Goal: Task Accomplishment & Management: Use online tool/utility

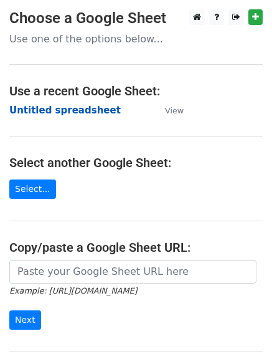
click at [55, 112] on strong "Untitled spreadsheet" at bounding box center [64, 110] width 111 height 11
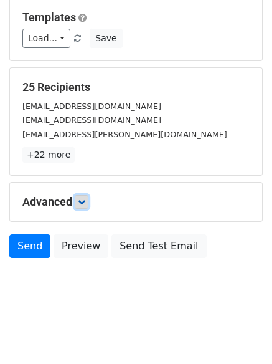
click at [88, 197] on link at bounding box center [82, 202] width 14 height 14
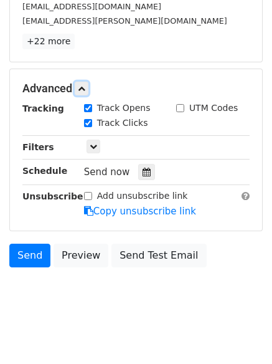
scroll to position [235, 0]
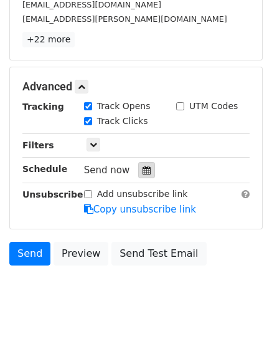
click at [144, 172] on icon at bounding box center [147, 170] width 8 height 9
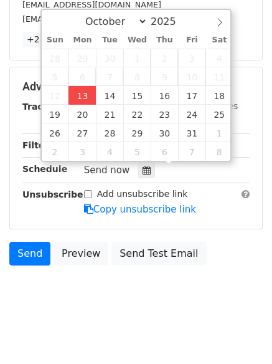
type input "2025-10-13 12:00"
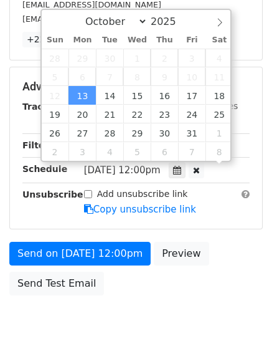
scroll to position [1, 0]
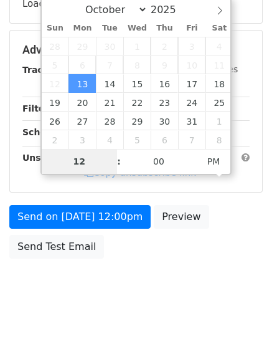
type input "4"
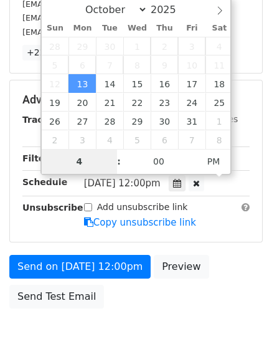
scroll to position [235, 0]
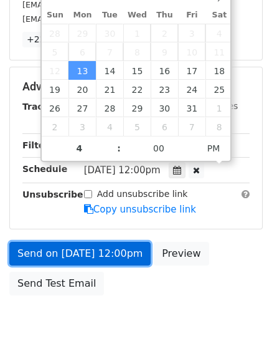
type input "2025-10-13 16:00"
click at [107, 244] on link "Send on Oct 13 at 12:00pm" at bounding box center [79, 254] width 141 height 24
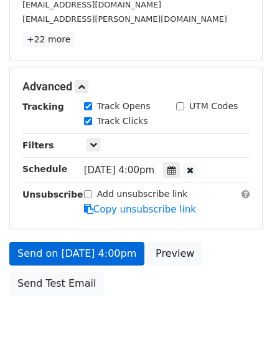
scroll to position [222, 0]
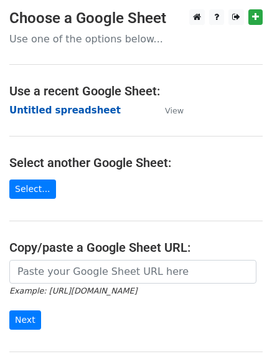
click at [24, 105] on strong "Untitled spreadsheet" at bounding box center [64, 110] width 111 height 11
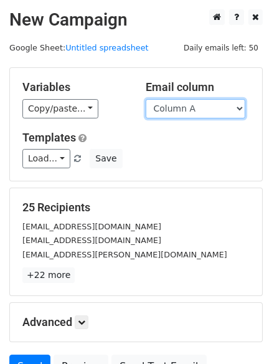
click at [210, 115] on select "Column A Column B Column C Column D Column E Column F" at bounding box center [196, 108] width 100 height 19
select select "Column B"
click at [146, 99] on select "Column A Column B Column C Column D Column E Column F" at bounding box center [196, 108] width 100 height 19
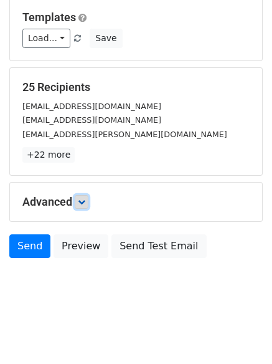
click at [80, 207] on link at bounding box center [82, 202] width 14 height 14
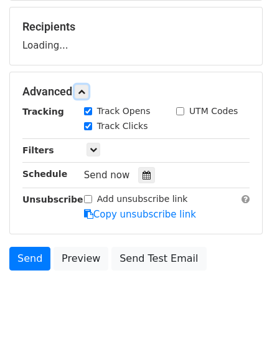
scroll to position [184, 0]
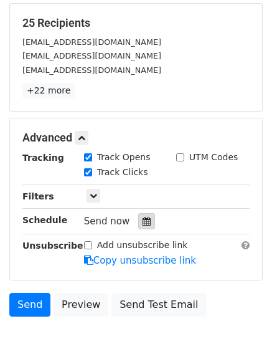
click at [143, 222] on icon at bounding box center [147, 221] width 8 height 9
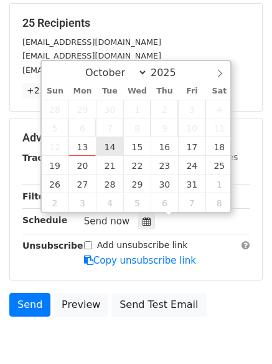
type input "2025-10-14 12:00"
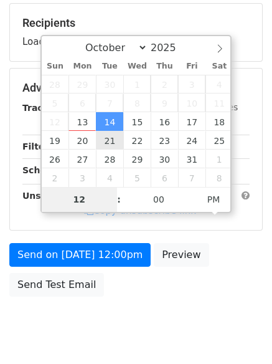
type input "5"
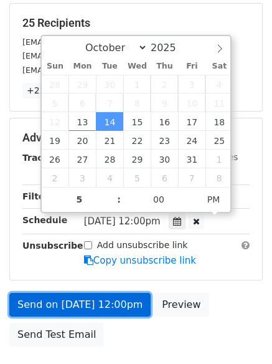
type input "2025-10-14 17:00"
click at [92, 311] on link "Send on Oct 14 at 12:00pm" at bounding box center [79, 305] width 141 height 24
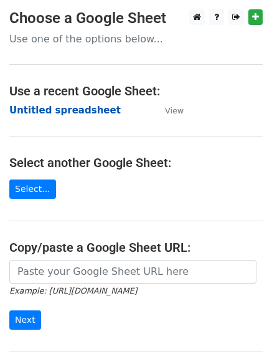
click at [35, 113] on strong "Untitled spreadsheet" at bounding box center [64, 110] width 111 height 11
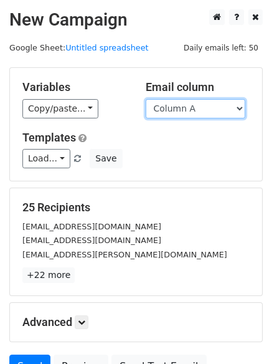
click at [178, 109] on select "Column A Column B Column C Column D Column E Column F" at bounding box center [196, 108] width 100 height 19
select select "Column C"
click at [146, 99] on select "Column A Column B Column C Column D Column E Column F" at bounding box center [196, 108] width 100 height 19
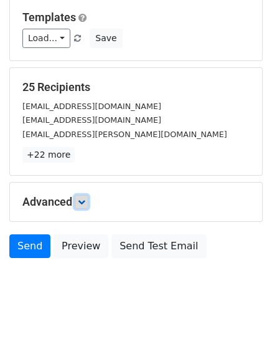
click at [85, 202] on icon at bounding box center [81, 201] width 7 height 7
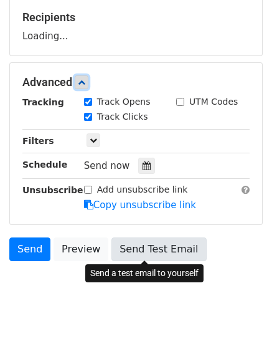
scroll to position [191, 0]
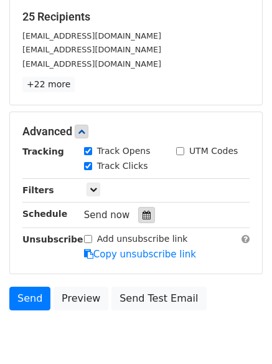
click at [143, 219] on icon at bounding box center [147, 214] width 8 height 9
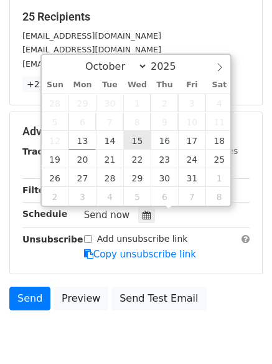
type input "2025-10-15 12:00"
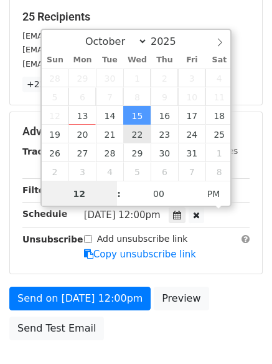
scroll to position [1, 0]
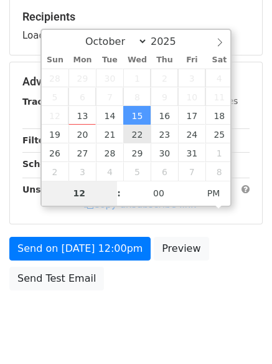
type input "6"
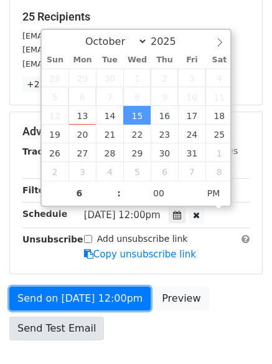
type input "2025-10-15 18:00"
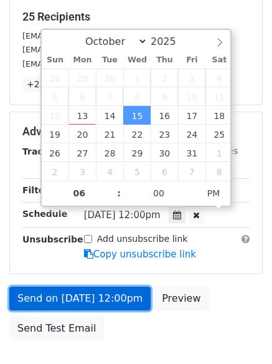
drag, startPoint x: 83, startPoint y: 316, endPoint x: 78, endPoint y: 303, distance: 14.8
click at [78, 303] on link "Send on Oct 15 at 12:00pm" at bounding box center [79, 298] width 141 height 24
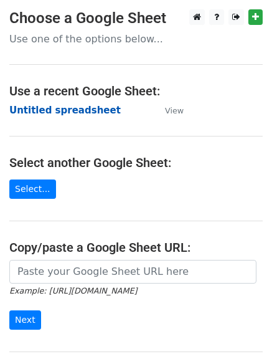
click at [40, 111] on strong "Untitled spreadsheet" at bounding box center [64, 110] width 111 height 11
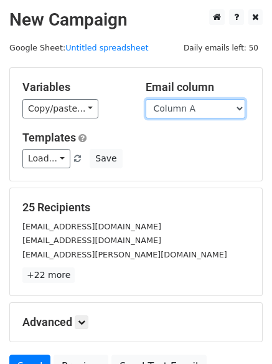
click at [183, 112] on select "Column A Column B Column C Column D Column E Column F" at bounding box center [196, 108] width 100 height 19
select select "Column D"
click at [146, 99] on select "Column A Column B Column C Column D Column E Column F" at bounding box center [196, 108] width 100 height 19
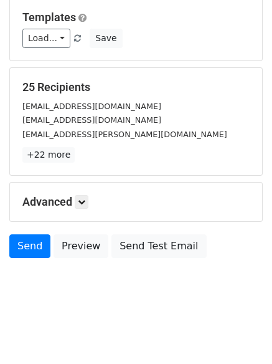
click at [81, 193] on div "Advanced Tracking Track Opens UTM Codes Track Clicks Filters Only include sprea…" at bounding box center [136, 201] width 252 height 39
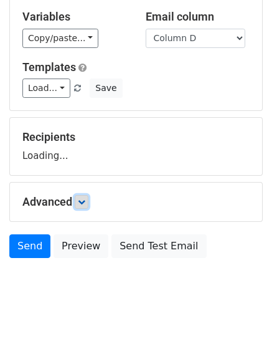
click at [84, 204] on icon at bounding box center [81, 201] width 7 height 7
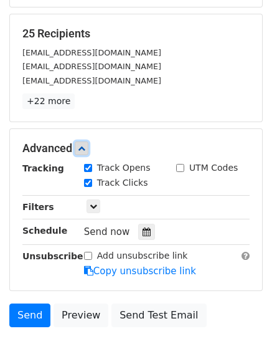
scroll to position [176, 0]
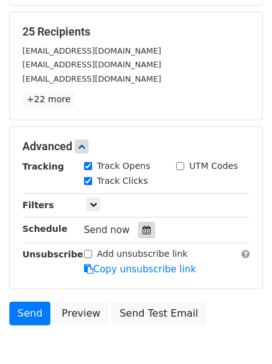
click at [139, 237] on div at bounding box center [146, 230] width 17 height 16
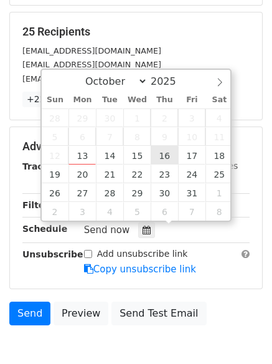
type input "[DATE] 12:00"
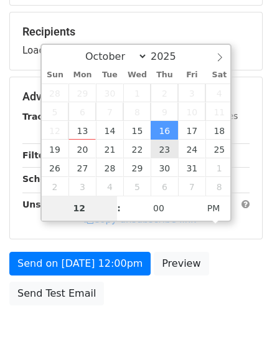
type input "7"
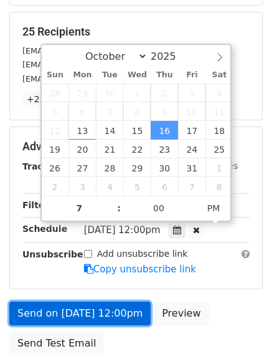
type input "[DATE] 19:00"
click at [101, 304] on link "Send on [DATE] 12:00pm" at bounding box center [79, 313] width 141 height 24
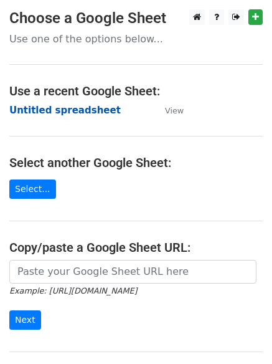
click at [43, 108] on strong "Untitled spreadsheet" at bounding box center [64, 110] width 111 height 11
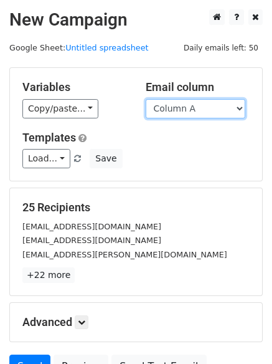
drag, startPoint x: 0, startPoint y: 0, endPoint x: 182, endPoint y: 110, distance: 213.1
click at [182, 110] on select "Column A Column B Column C Column D Column E Column F" at bounding box center [196, 108] width 100 height 19
select select "Column E"
click at [146, 99] on select "Column A Column B Column C Column D Column E Column F" at bounding box center [196, 108] width 100 height 19
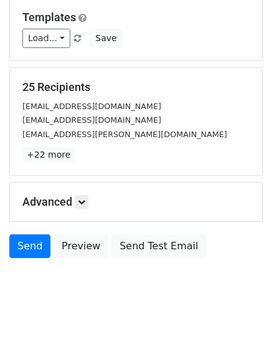
click at [72, 199] on h5 "Advanced" at bounding box center [135, 202] width 227 height 14
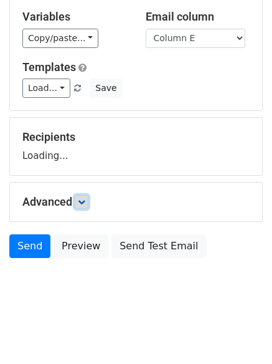
click at [81, 198] on icon at bounding box center [81, 201] width 7 height 7
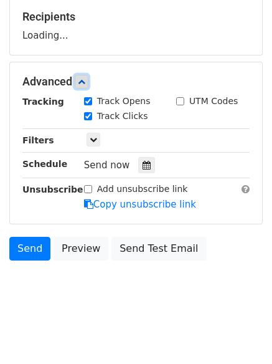
scroll to position [192, 0]
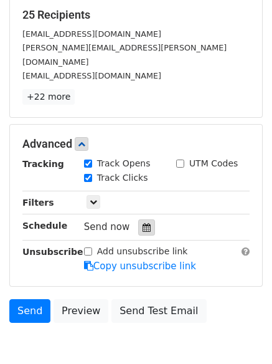
click at [141, 219] on div at bounding box center [146, 227] width 17 height 16
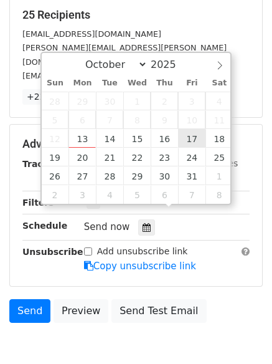
type input "2025-10-17 12:00"
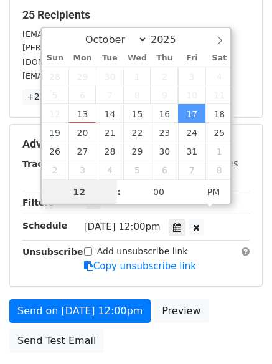
scroll to position [1, 0]
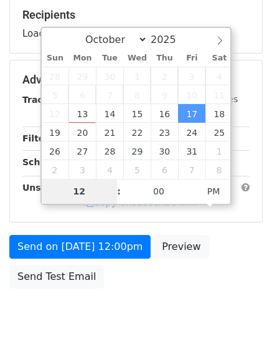
type input "8"
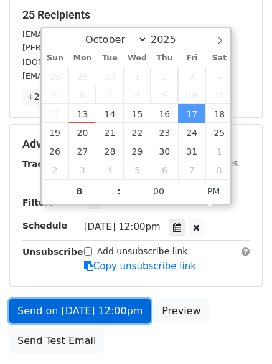
type input "2025-10-17 20:00"
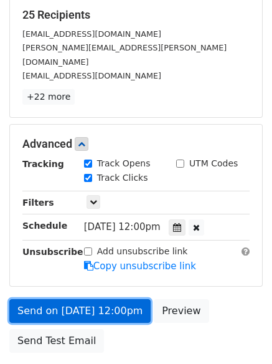
click at [96, 299] on link "Send on Oct 17 at 12:00pm" at bounding box center [79, 311] width 141 height 24
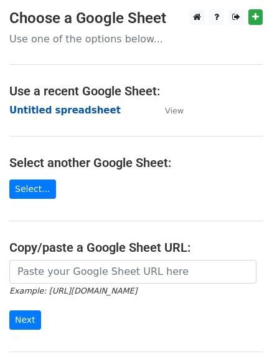
click at [44, 105] on strong "Untitled spreadsheet" at bounding box center [64, 110] width 111 height 11
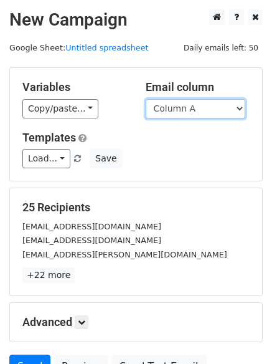
click at [176, 114] on select "Column A Column B Column C Column D Column E Column F" at bounding box center [196, 108] width 100 height 19
select select "Column F"
click at [146, 99] on select "Column A Column B Column C Column D Column E Column F" at bounding box center [196, 108] width 100 height 19
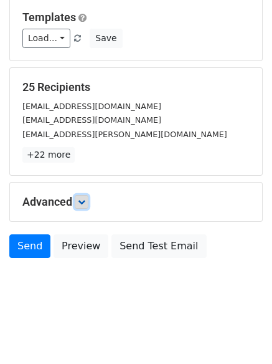
click at [83, 200] on icon at bounding box center [81, 201] width 7 height 7
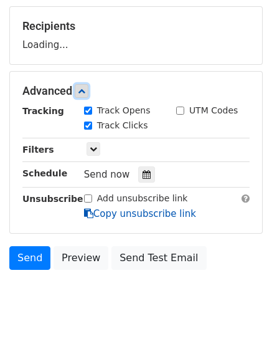
scroll to position [184, 0]
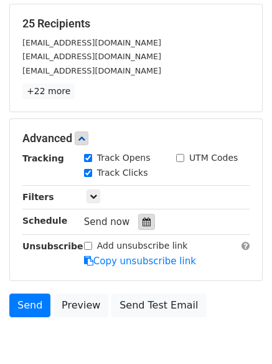
click at [144, 216] on div at bounding box center [146, 222] width 17 height 16
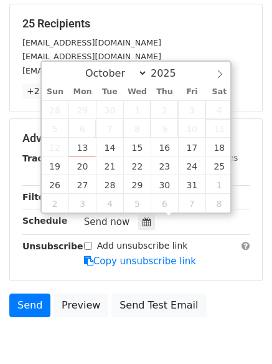
click at [224, 137] on span "11" at bounding box center [218, 128] width 27 height 19
type input "[DATE] 12:00"
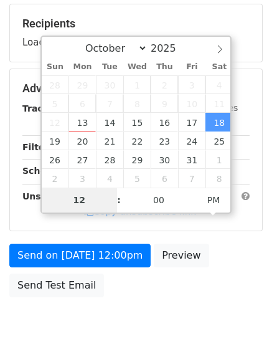
type input "9"
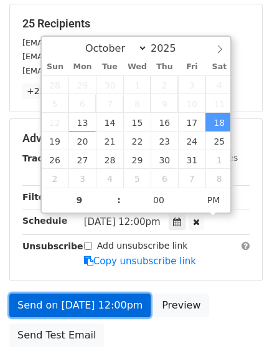
type input "[DATE] 21:00"
click at [96, 298] on link "Send on [DATE] 12:00pm" at bounding box center [79, 305] width 141 height 24
